Goal: Information Seeking & Learning: Learn about a topic

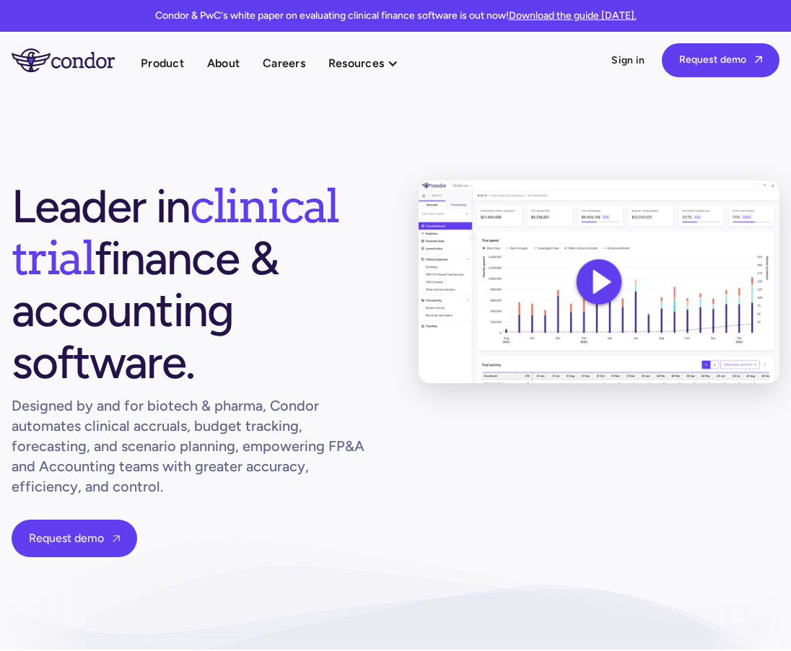
click at [324, 290] on h1 "Leader in clinical trial finance & accounting software." at bounding box center [192, 284] width 361 height 208
click at [324, 280] on h1 "Leader in clinical trial finance & accounting software." at bounding box center [192, 284] width 361 height 208
click at [327, 286] on h1 "Leader in clinical trial finance & accounting software." at bounding box center [192, 284] width 361 height 208
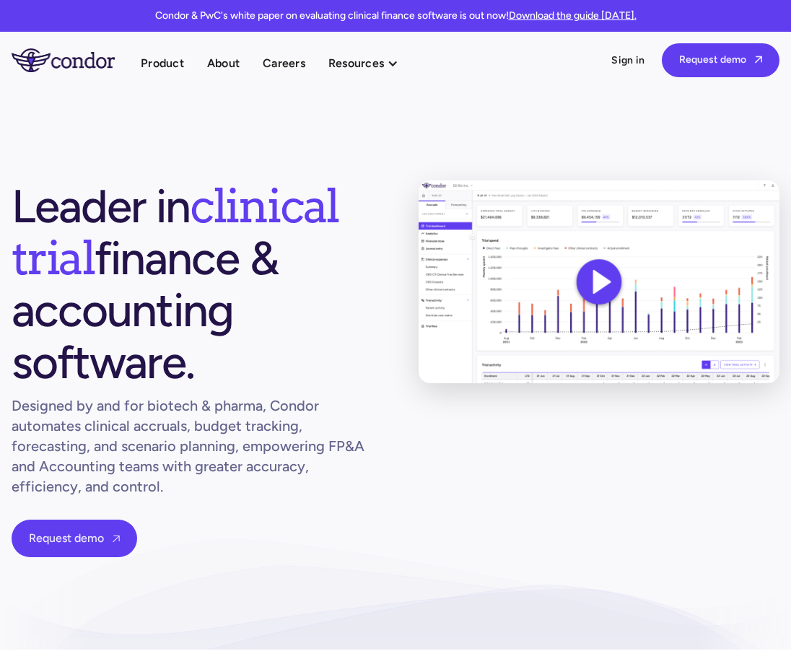
click at [158, 198] on h1 "Leader in clinical trial finance & accounting software." at bounding box center [192, 284] width 361 height 208
click at [232, 198] on span "clinical trial" at bounding box center [175, 232] width 327 height 108
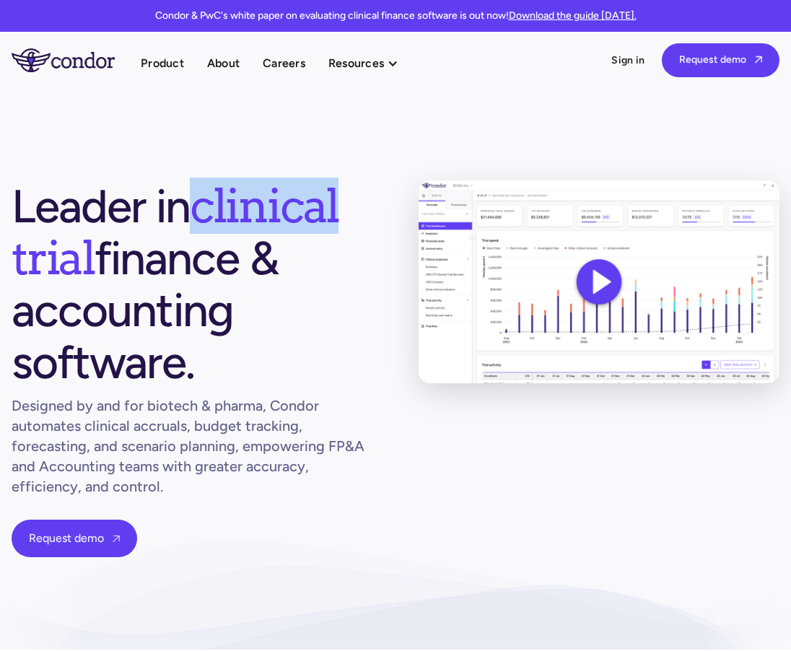
click at [232, 198] on span "clinical trial" at bounding box center [175, 232] width 327 height 108
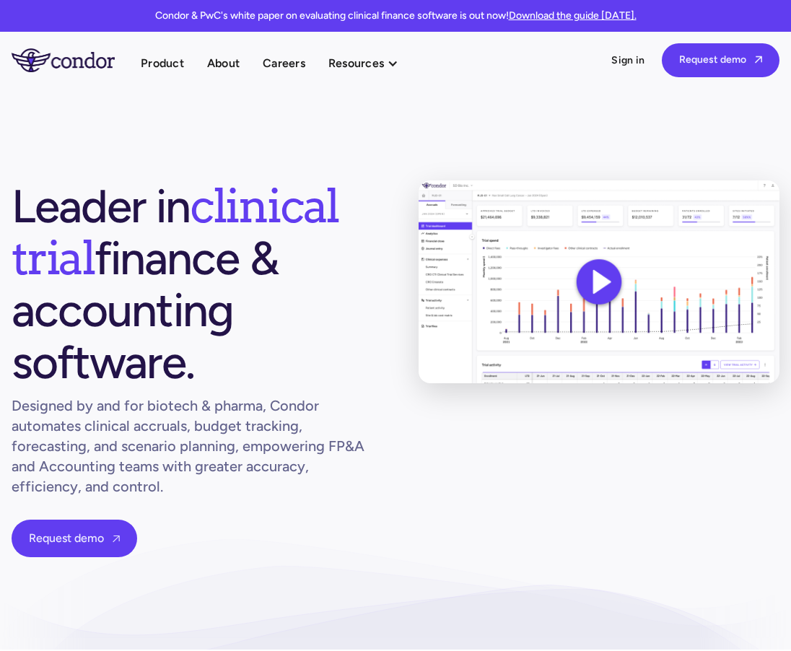
click at [255, 197] on span "clinical trial" at bounding box center [175, 232] width 327 height 108
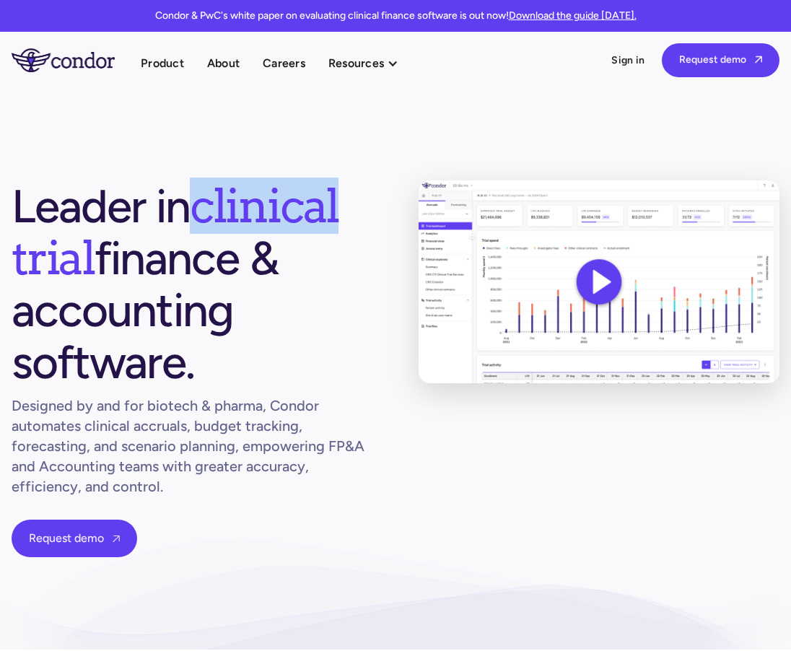
click at [255, 197] on span "clinical trial" at bounding box center [175, 232] width 327 height 108
click at [216, 192] on span "clinical trial" at bounding box center [175, 232] width 327 height 108
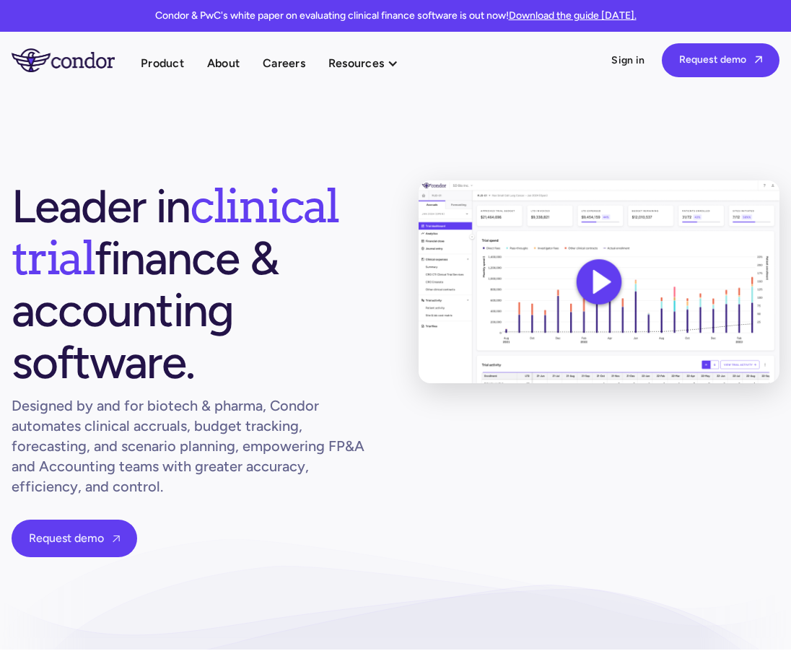
click at [208, 192] on span "clinical trial" at bounding box center [175, 232] width 327 height 108
click at [221, 197] on span "clinical trial" at bounding box center [175, 232] width 327 height 108
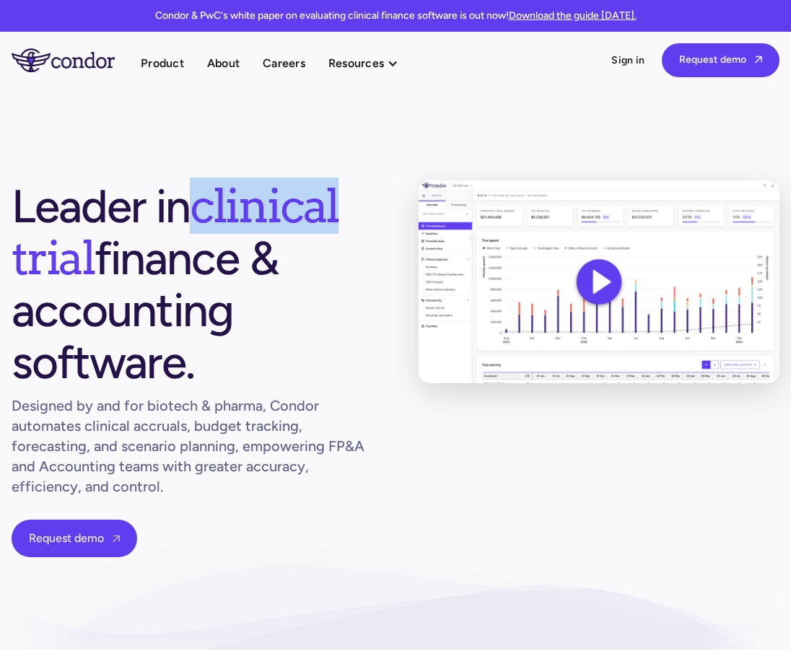
click at [221, 197] on span "clinical trial" at bounding box center [175, 232] width 327 height 108
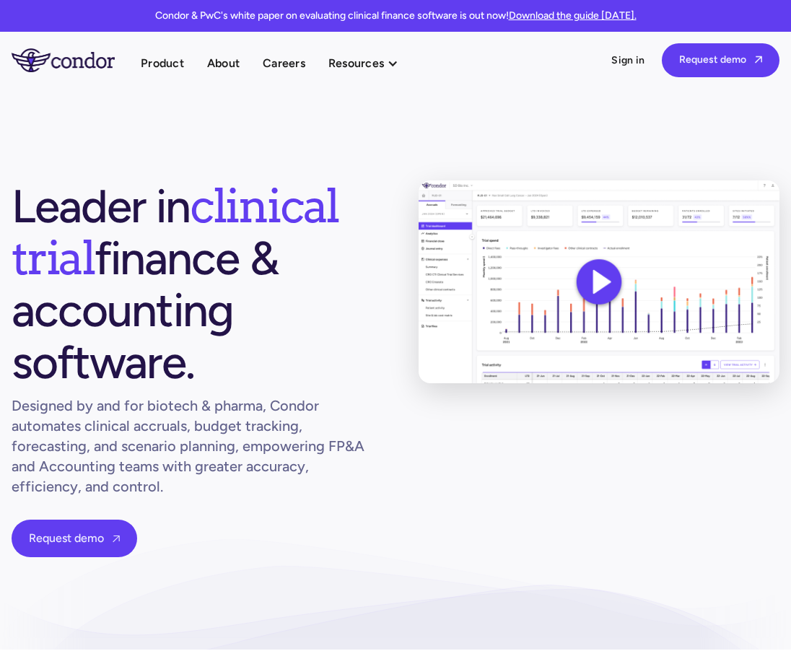
click at [261, 200] on span "clinical trial" at bounding box center [175, 232] width 327 height 108
click at [486, 436] on div "Leader in clinical trial finance & accounting software. Designed by and for bio…" at bounding box center [396, 368] width 768 height 377
click at [154, 66] on link "Product" at bounding box center [162, 62] width 43 height 19
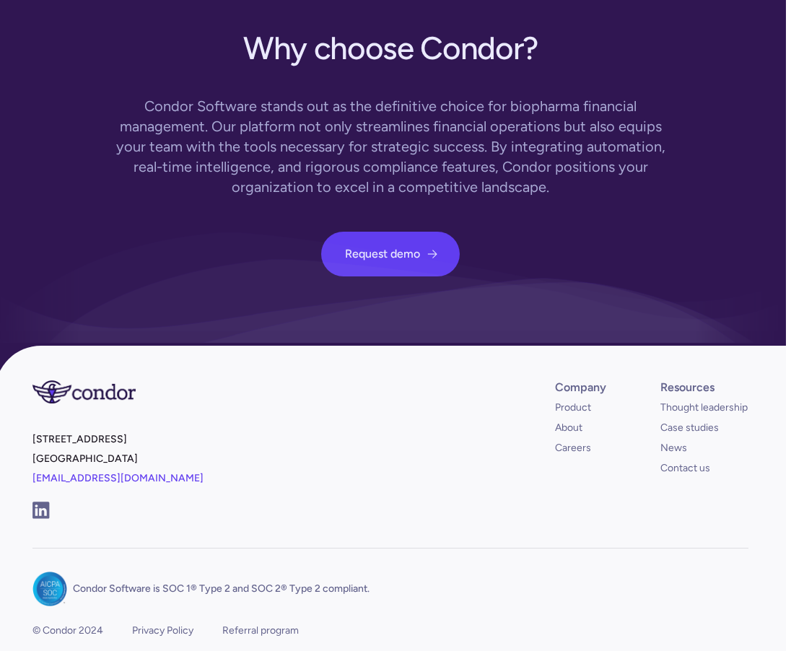
scroll to position [4167, 5]
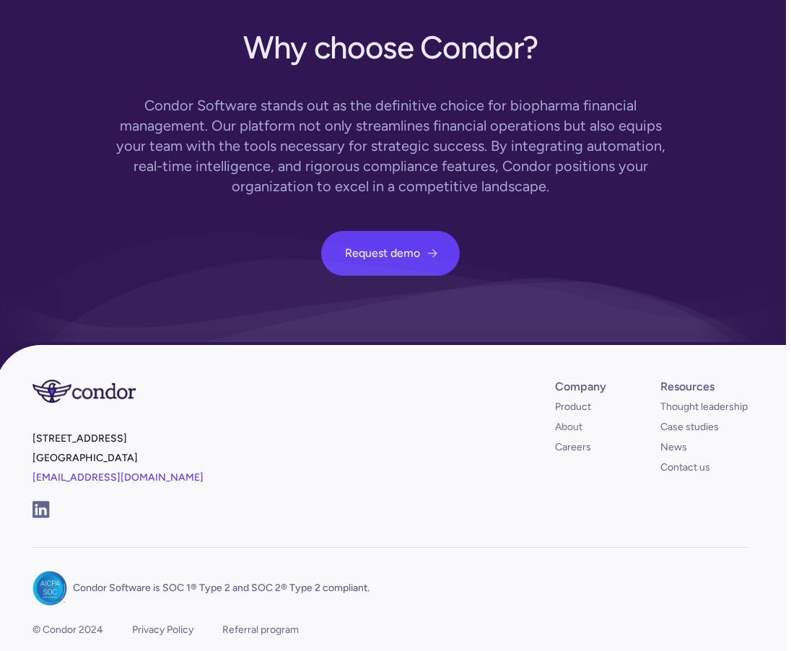
click at [575, 420] on link "About" at bounding box center [568, 427] width 27 height 14
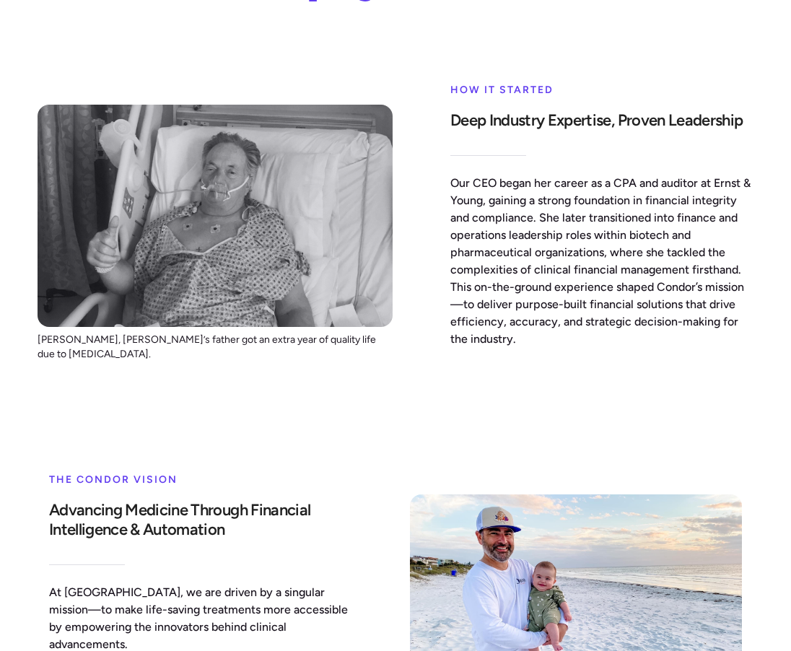
scroll to position [551, 0]
